Goal: Find specific page/section: Find specific page/section

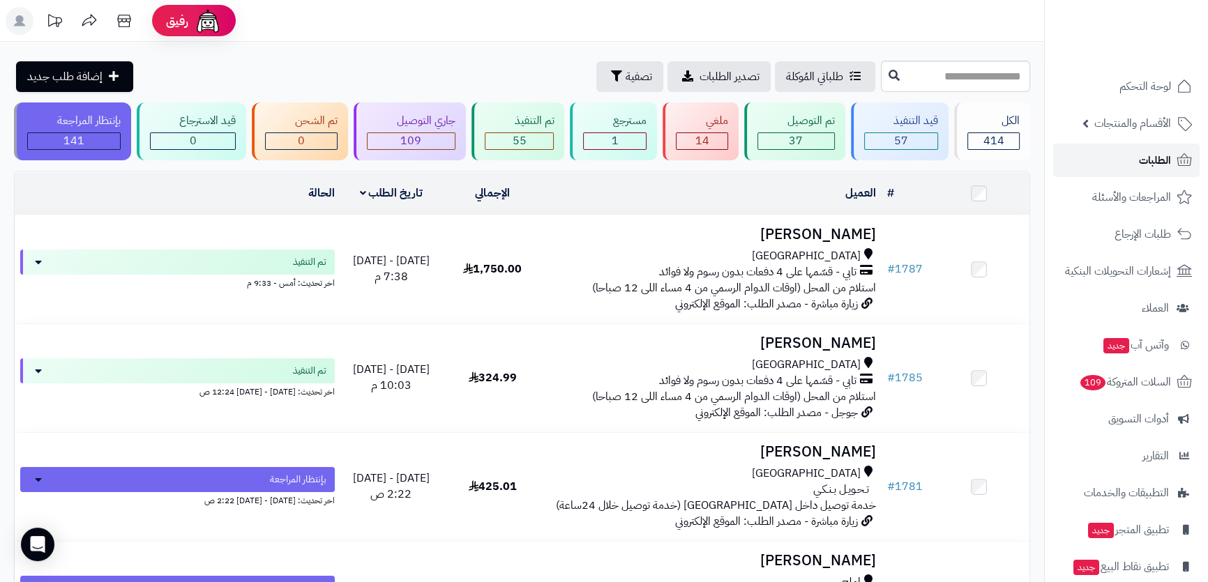
click at [1161, 153] on span "الطلبات" at bounding box center [1155, 161] width 32 height 20
